Goal: Information Seeking & Learning: Check status

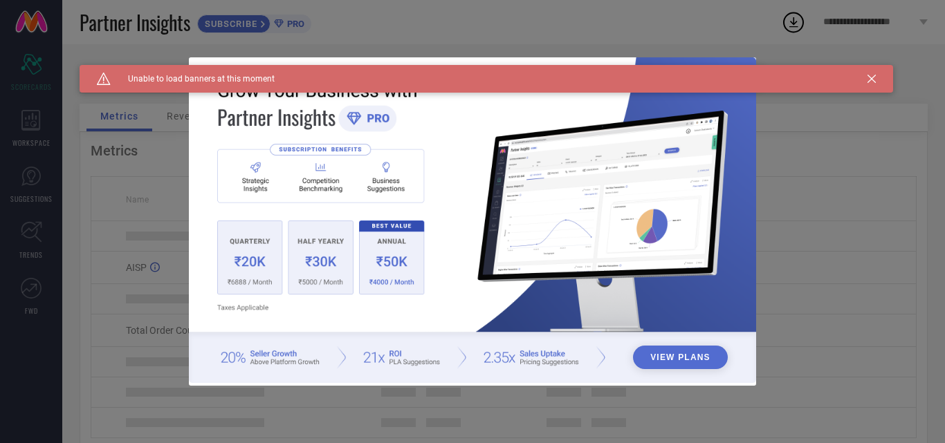
click at [871, 80] on icon at bounding box center [871, 79] width 8 height 8
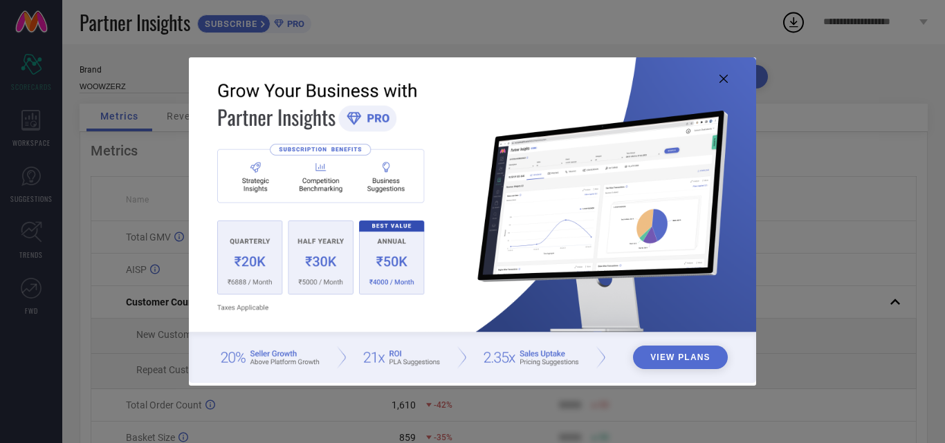
click at [721, 77] on icon at bounding box center [723, 79] width 8 height 8
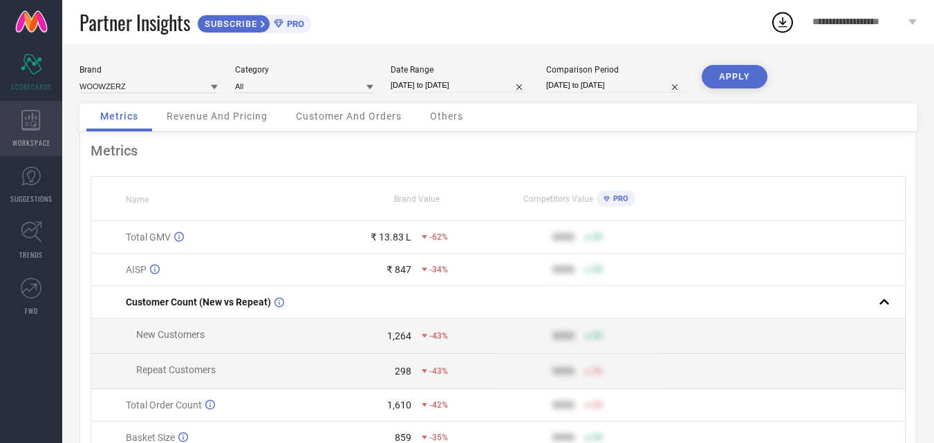
click at [29, 118] on icon at bounding box center [30, 120] width 19 height 21
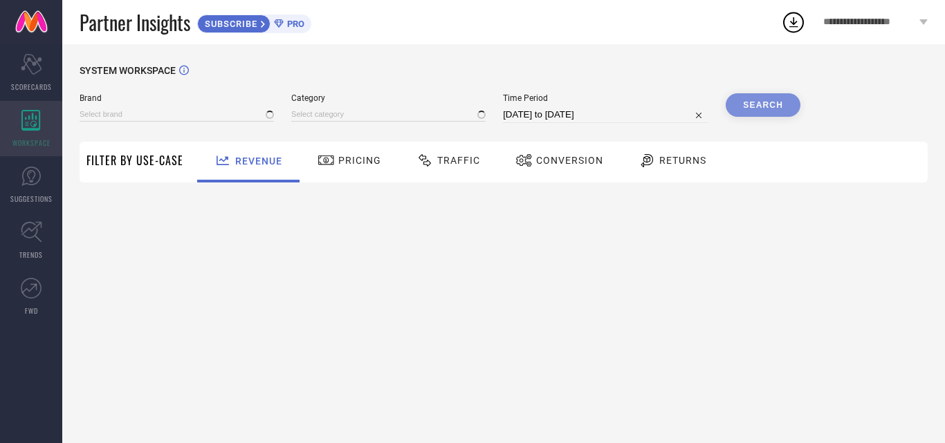
type input "WOOWZERZ"
type input "All"
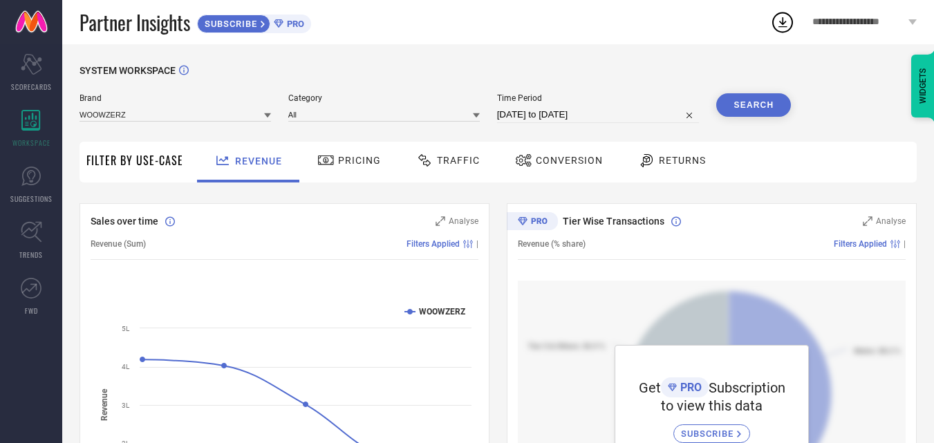
click at [464, 167] on div "Traffic" at bounding box center [448, 161] width 71 height 24
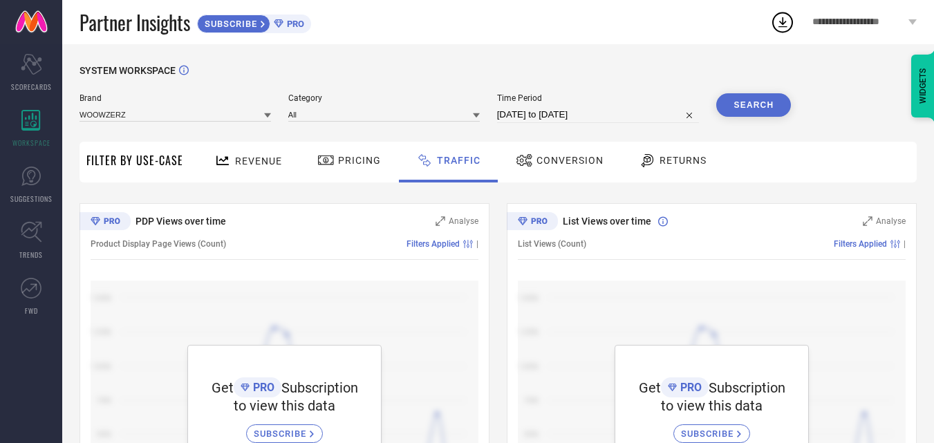
click at [238, 171] on div "Revenue" at bounding box center [248, 161] width 75 height 24
